Goal: Task Accomplishment & Management: Manage account settings

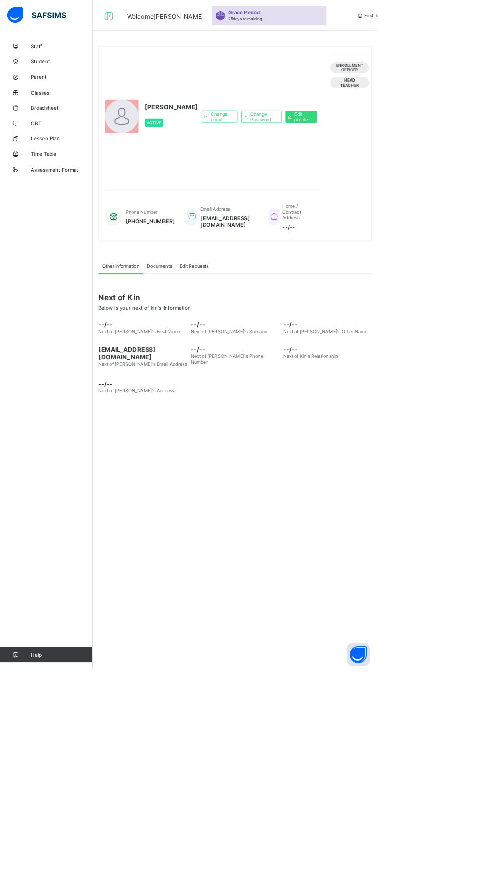
click at [296, 236] on div "Change email Change Password Edit profile" at bounding box center [339, 152] width 150 height 167
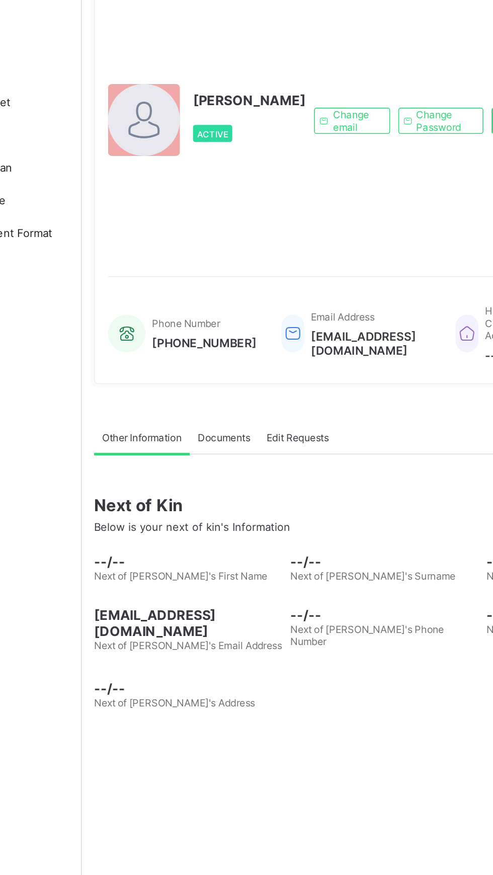
click at [153, 174] on div at bounding box center [159, 152] width 44 height 44
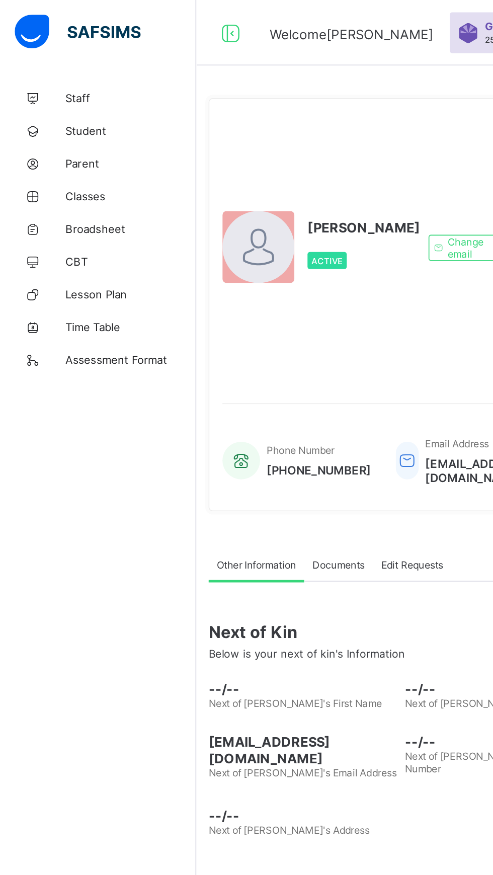
click at [63, 79] on span "Student" at bounding box center [80, 80] width 80 height 8
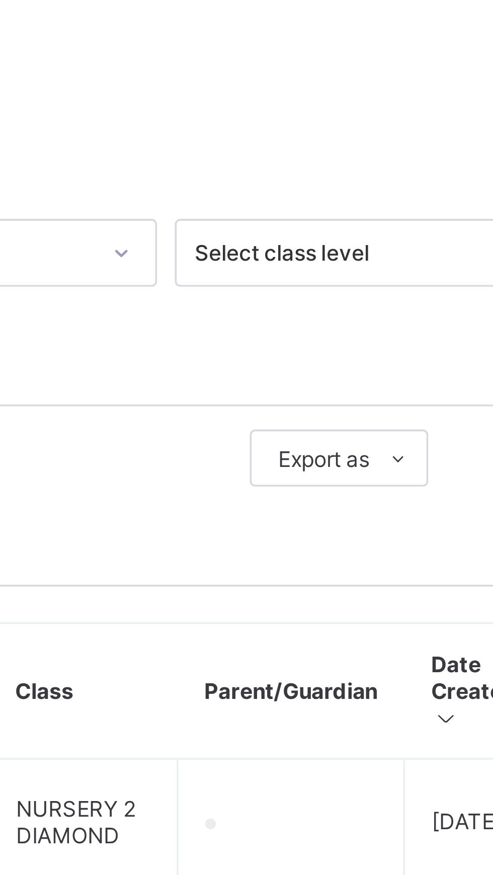
click at [424, 377] on div "Session 2025-2026 Term First Term Select class section Select class level Selec…" at bounding box center [307, 548] width 336 height 553
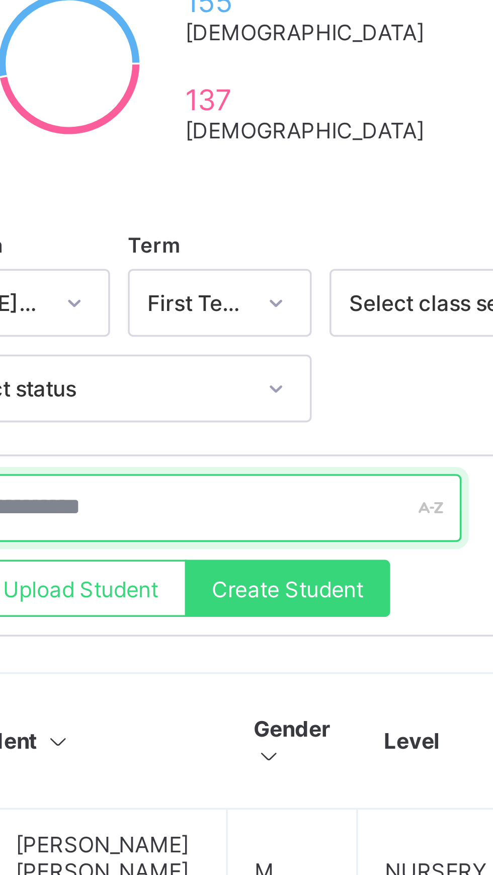
click at [273, 334] on input "text" at bounding box center [214, 338] width 151 height 19
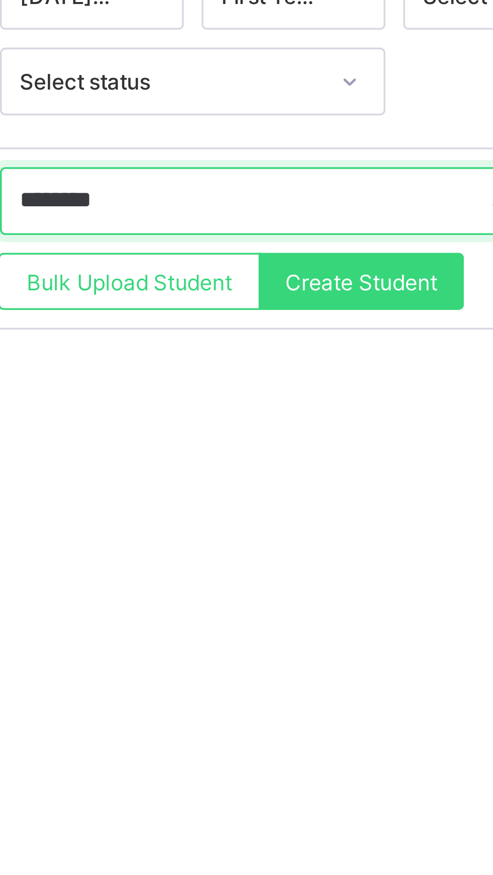
type input "**********"
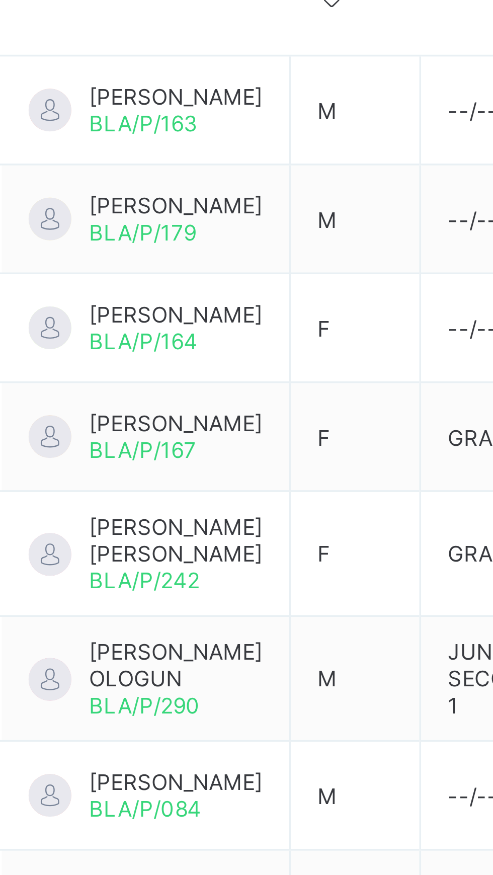
click at [176, 485] on td "DEBORAH JOHN BLA/P/164" at bounding box center [179, 500] width 81 height 31
click at [203, 499] on span "[PERSON_NAME]" at bounding box center [188, 497] width 49 height 8
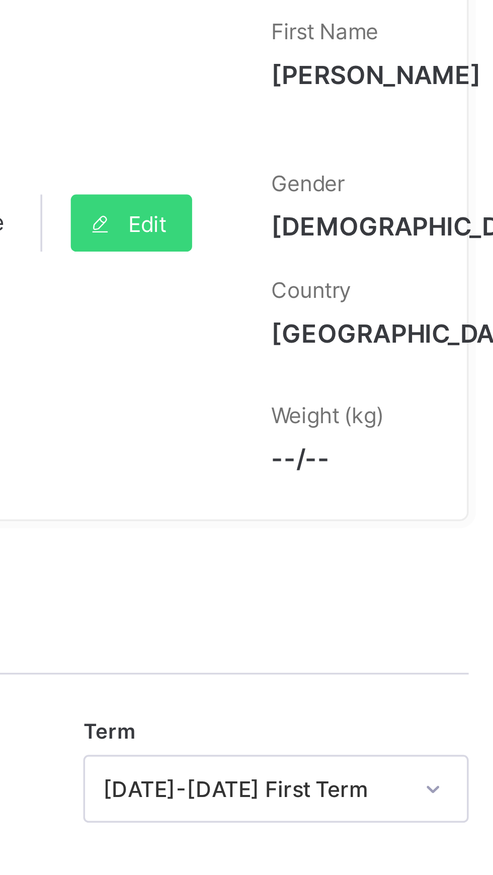
click at [396, 204] on div "Active Edit" at bounding box center [344, 174] width 116 height 151
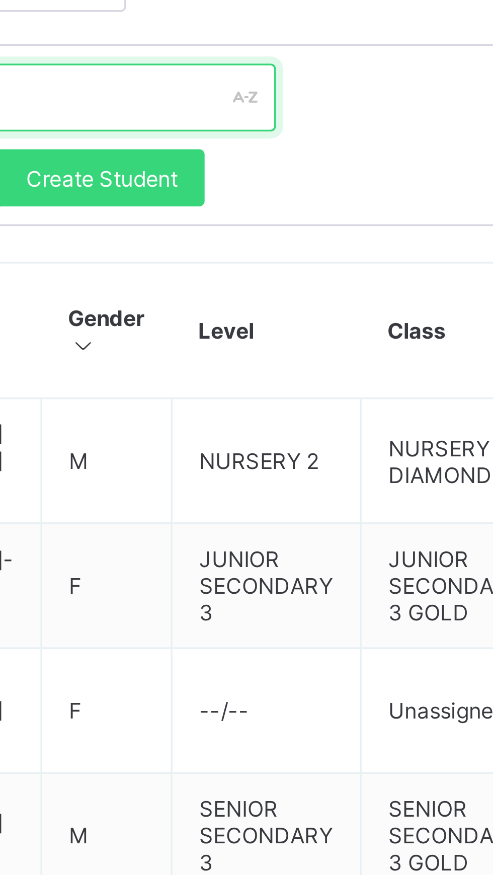
click at [257, 332] on input "text" at bounding box center [214, 338] width 151 height 19
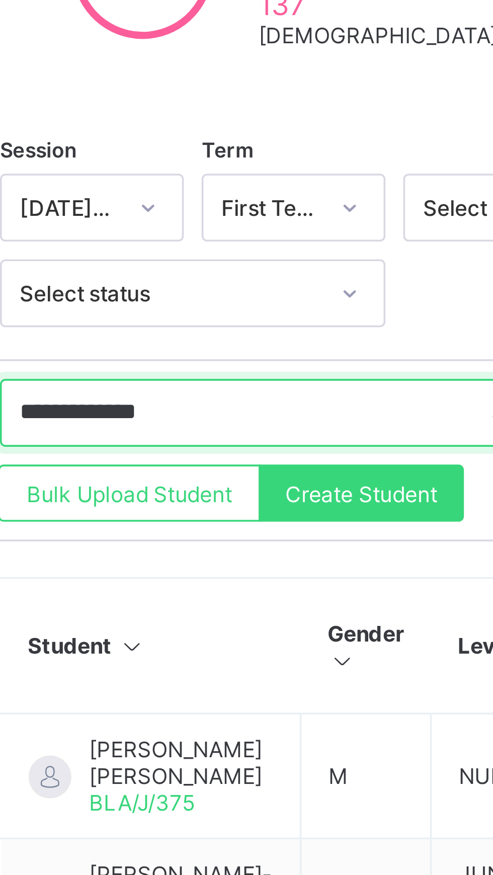
type input "**********"
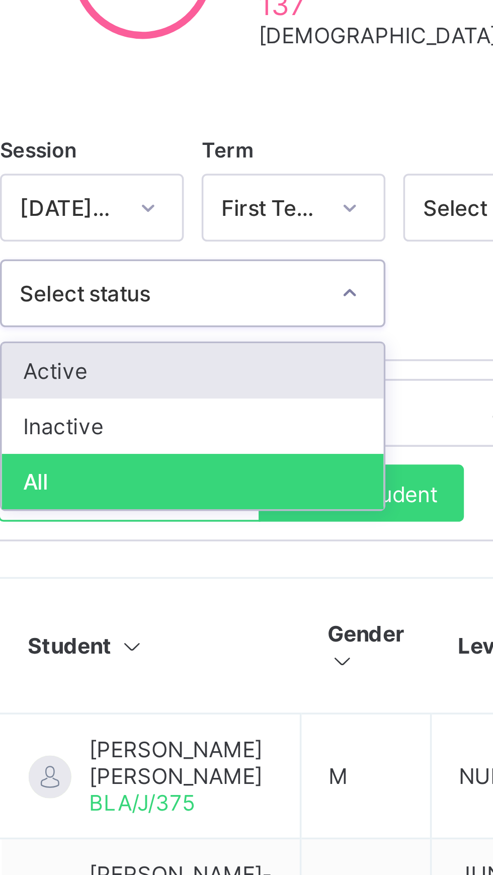
click at [164, 343] on div "Inactive" at bounding box center [193, 343] width 108 height 16
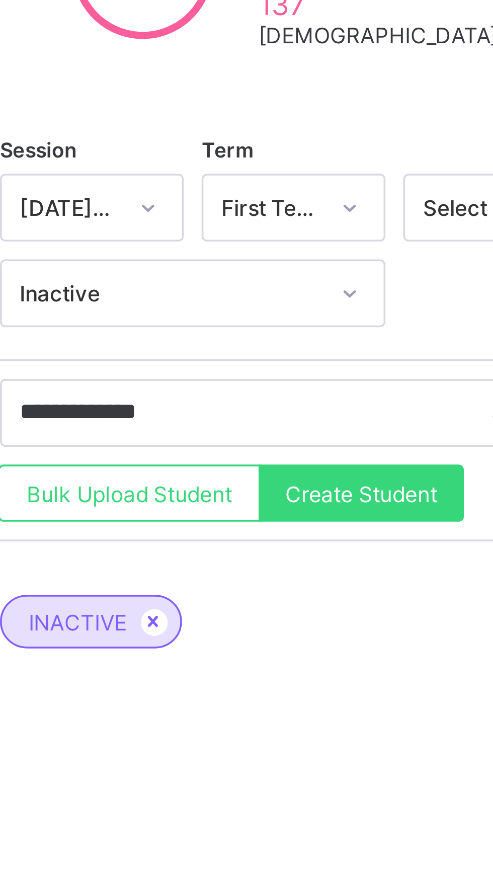
click at [182, 358] on span "Bulk Upload Student" at bounding box center [175, 362] width 58 height 8
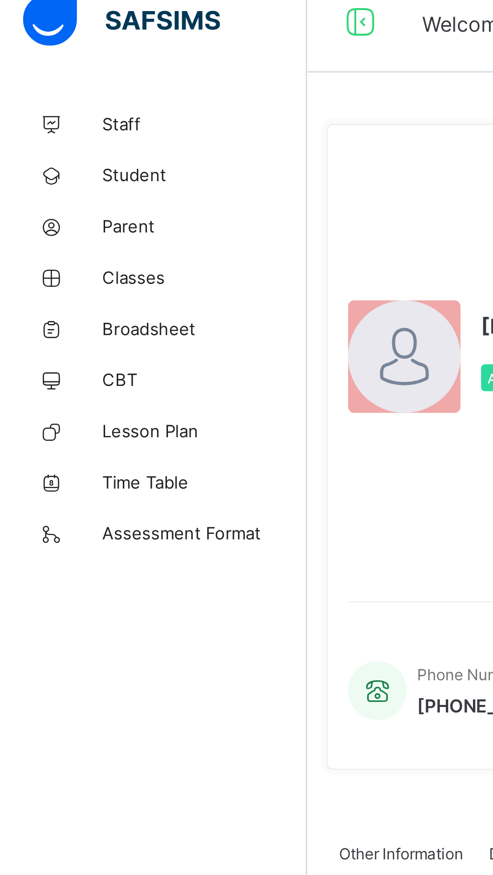
click at [60, 73] on link "Student" at bounding box center [60, 80] width 121 height 20
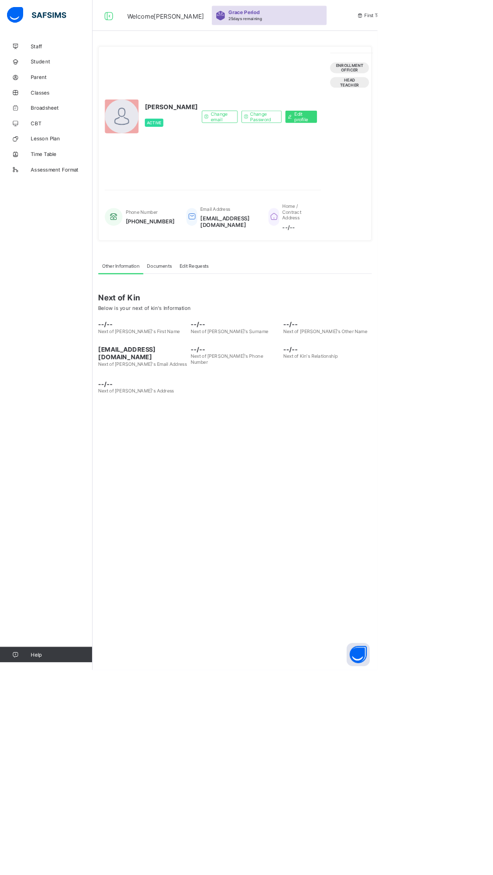
click at [264, 236] on div "Change email Change Password Edit profile" at bounding box center [339, 152] width 150 height 167
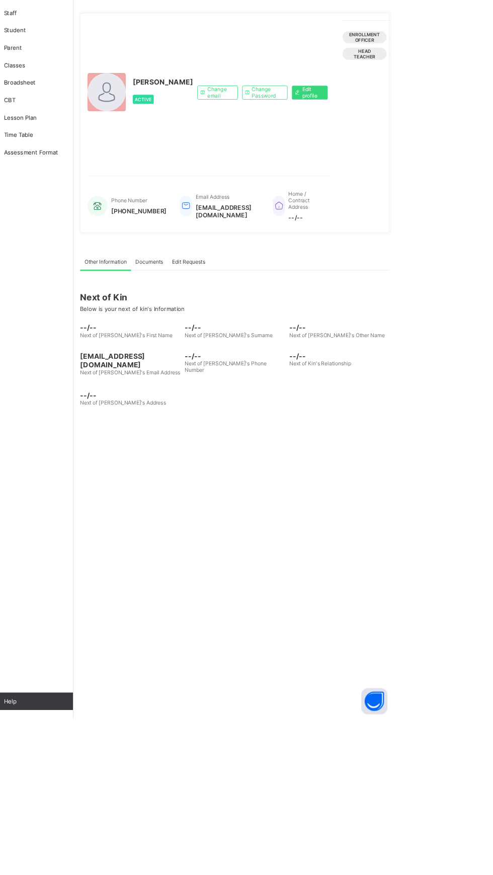
click at [208, 357] on div "Documents" at bounding box center [208, 347] width 42 height 20
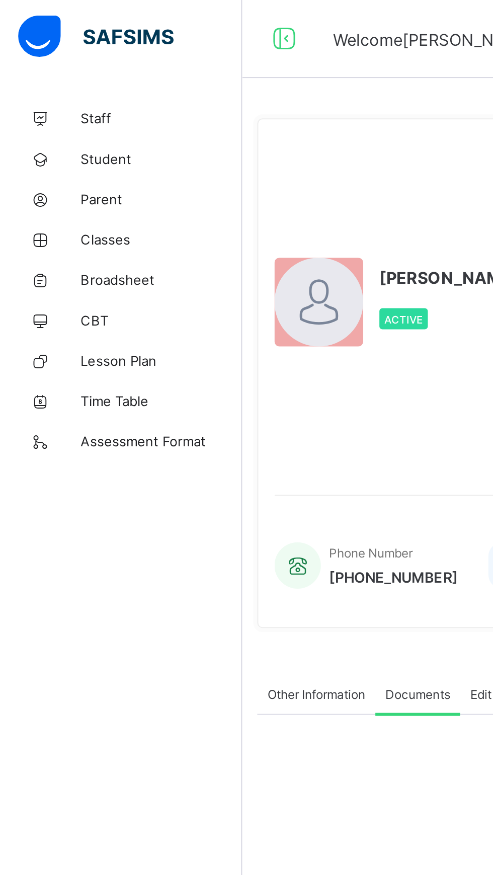
click at [46, 112] on link "Classes" at bounding box center [60, 121] width 121 height 20
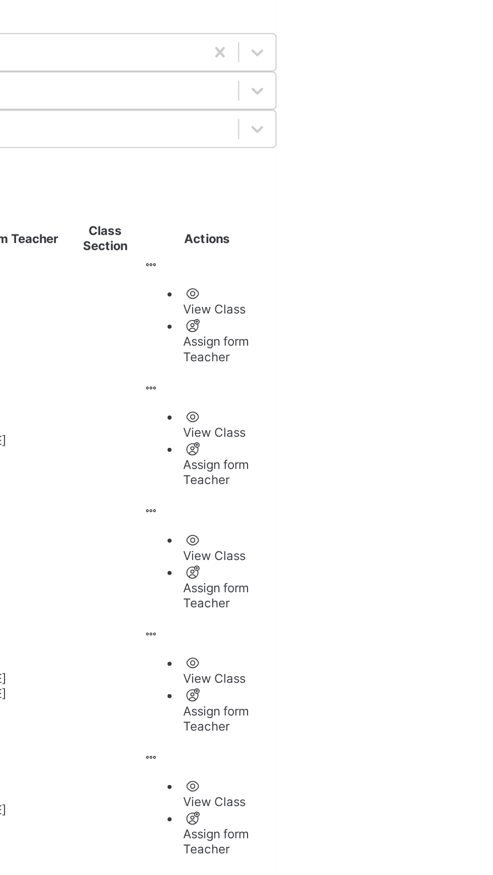
click at [437, 662] on td "View Class Assign form Teacher" at bounding box center [457, 692] width 65 height 60
click at [448, 676] on ul "View Class Assign form Teacher" at bounding box center [458, 696] width 64 height 40
click at [446, 685] on div "View Class" at bounding box center [468, 689] width 44 height 8
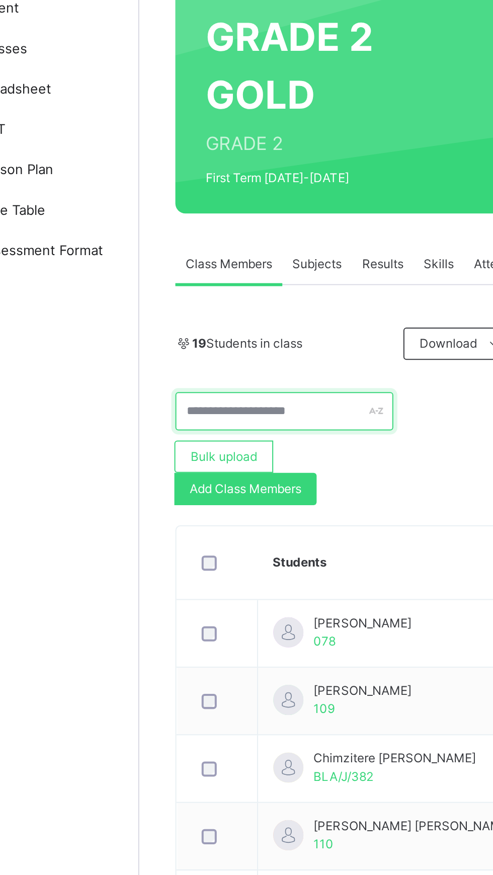
click at [231, 298] on input "text" at bounding box center [193, 301] width 109 height 19
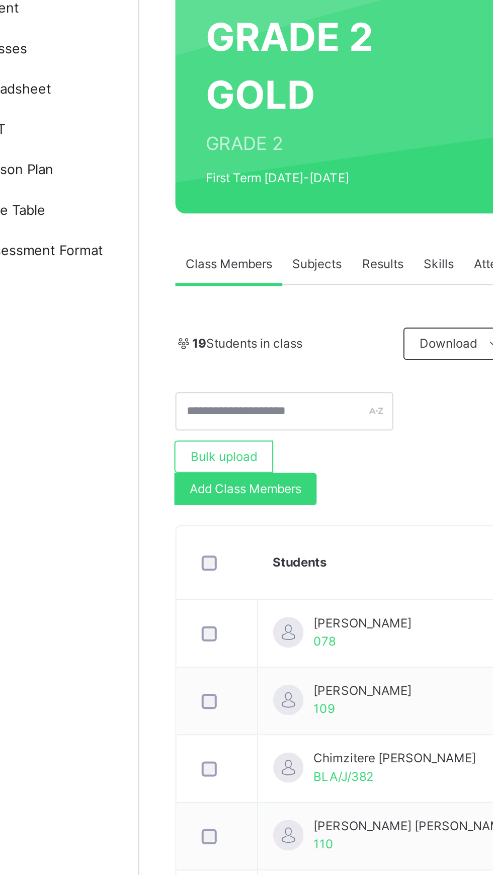
click at [176, 337] on span "Add Class Members" at bounding box center [174, 339] width 56 height 9
click at [0, 0] on div "× Add Student Students Without Class Gladness Imisioluwa Matthew 061 Jason Shan…" at bounding box center [0, 0] width 0 height 0
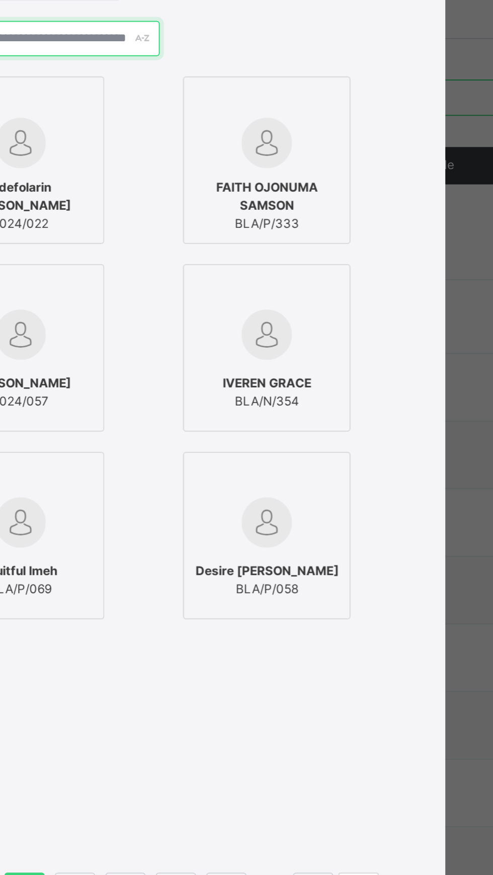
click at [301, 247] on input "text" at bounding box center [246, 238] width 109 height 18
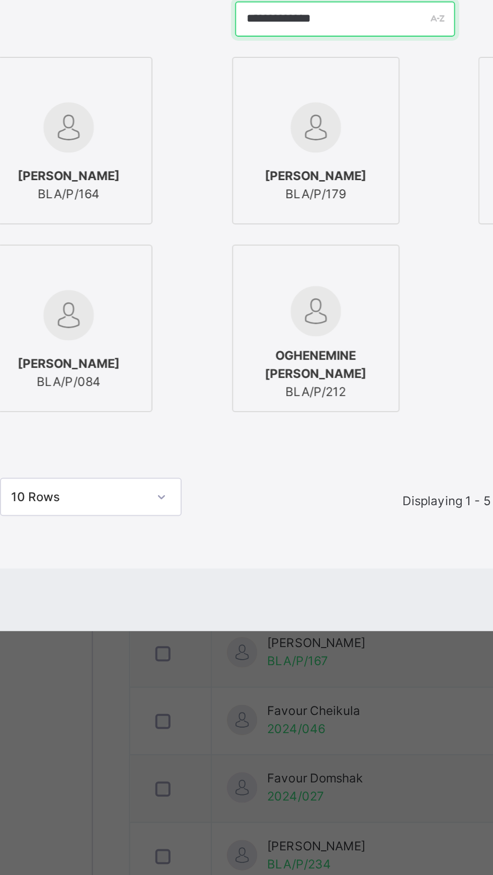
type input "**********"
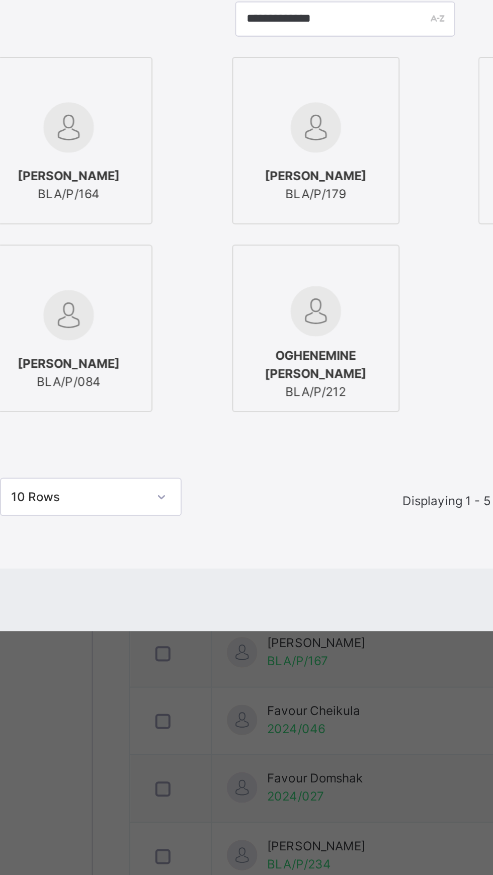
click at [121, 398] on img at bounding box center [108, 385] width 25 height 25
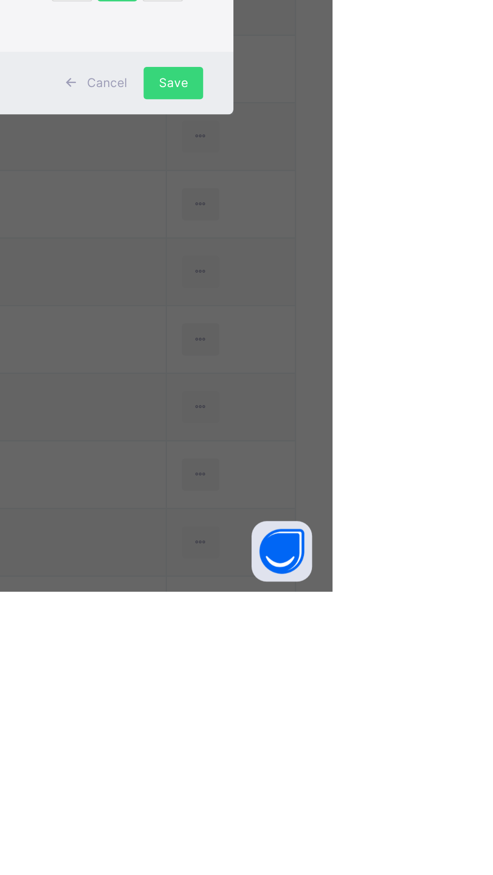
click at [428, 629] on div "Save" at bounding box center [414, 621] width 30 height 16
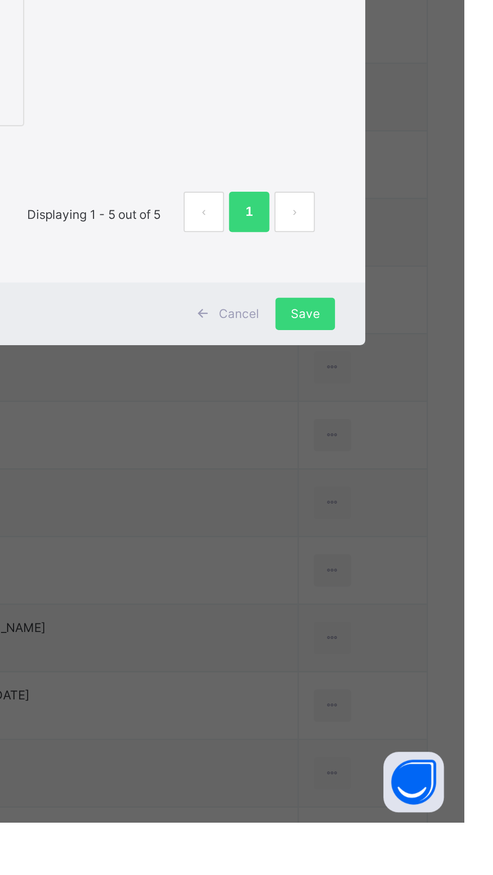
click at [428, 629] on div "Save" at bounding box center [414, 621] width 30 height 16
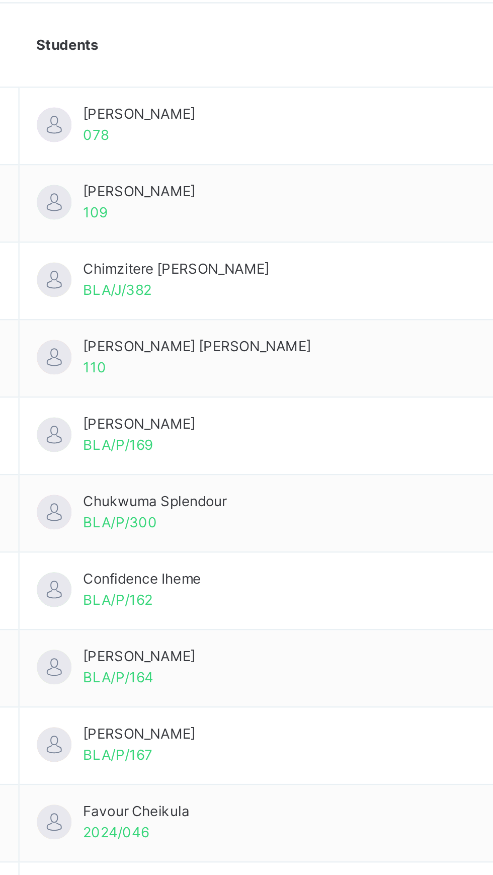
click at [212, 528] on td "Chinemere Mantle Martins 110" at bounding box center [295, 513] width 230 height 34
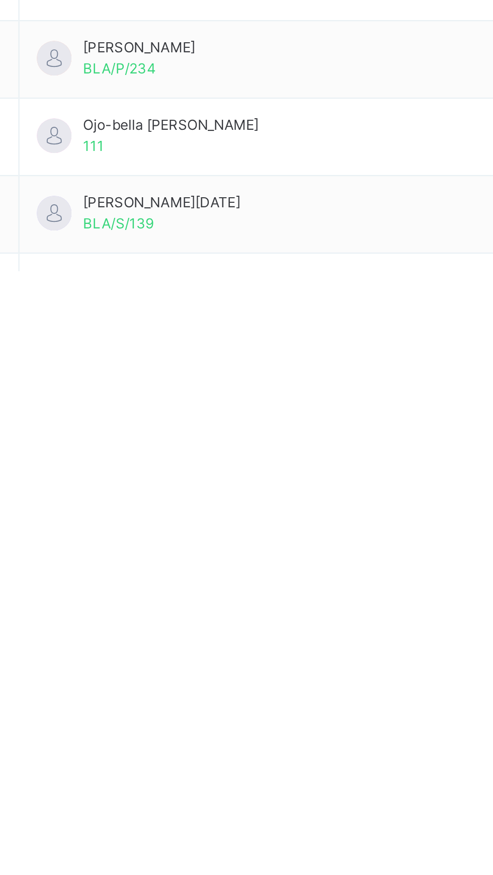
click at [311, 824] on td "Ojo-bella Daisy Idoko 111" at bounding box center [295, 817] width 230 height 34
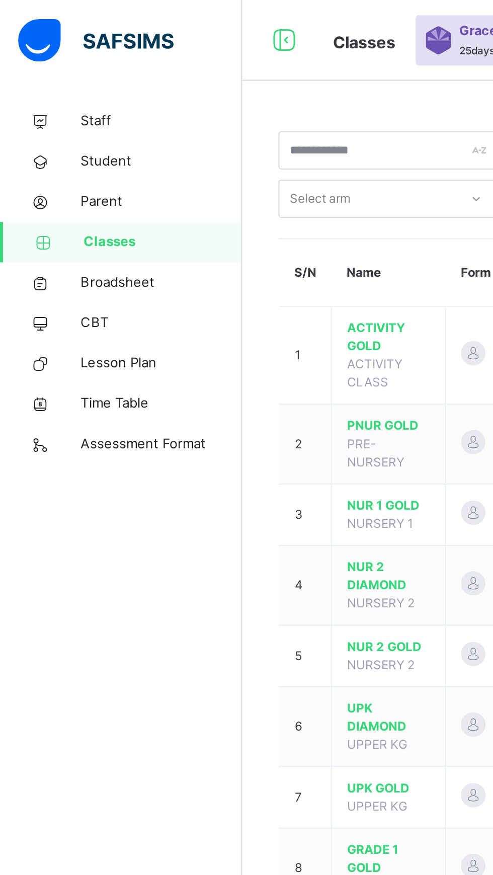
click at [62, 117] on span "Classes" at bounding box center [81, 121] width 79 height 10
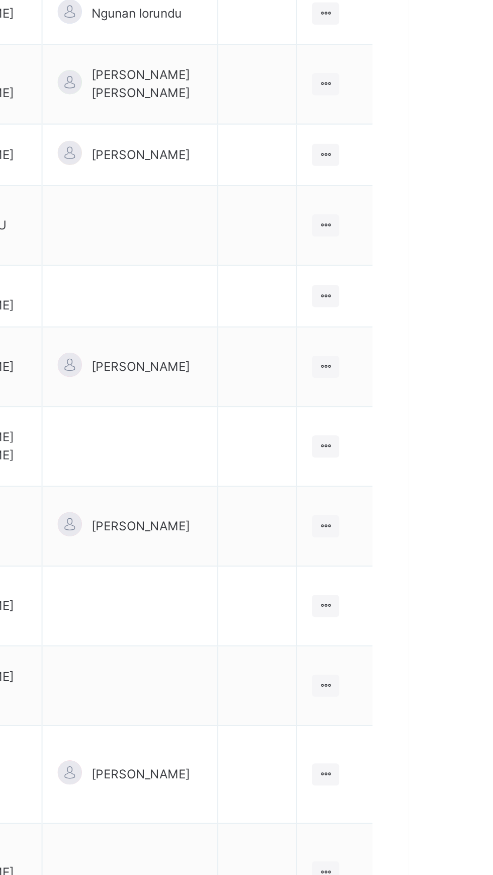
click at [446, 506] on div at bounding box center [452, 511] width 14 height 11
click at [0, 0] on ul "View Class Assign form Teacher" at bounding box center [0, 0] width 0 height 0
click at [0, 0] on div "View Class" at bounding box center [0, 0] width 0 height 0
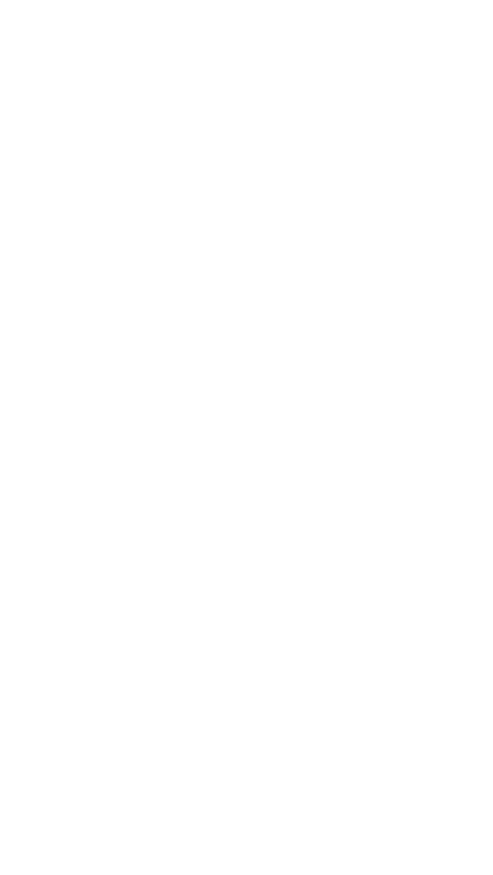
click at [404, 485] on div "Back /" at bounding box center [307, 437] width 372 height 875
